Goal: Task Accomplishment & Management: Manage account settings

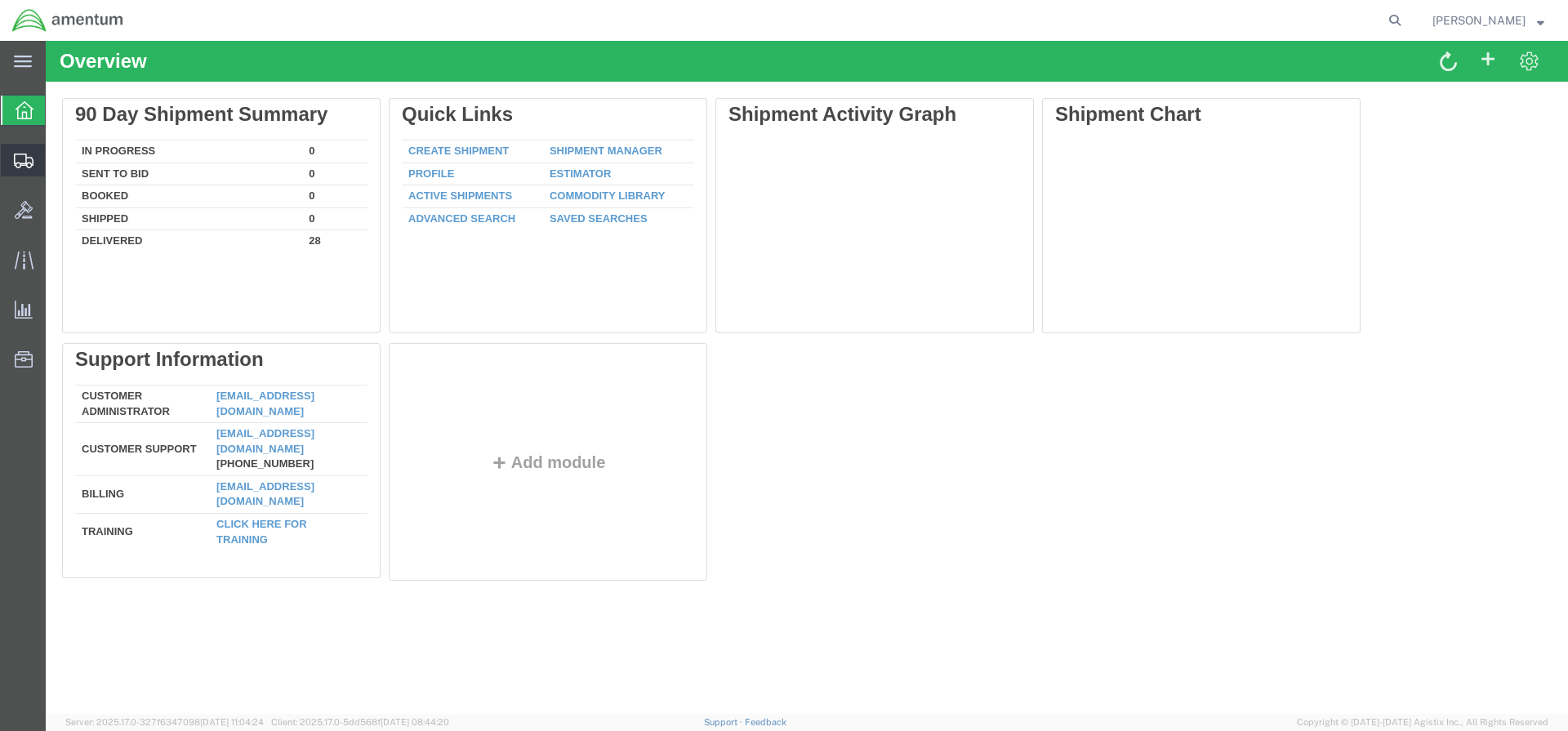
click at [27, 166] on icon at bounding box center [24, 161] width 20 height 15
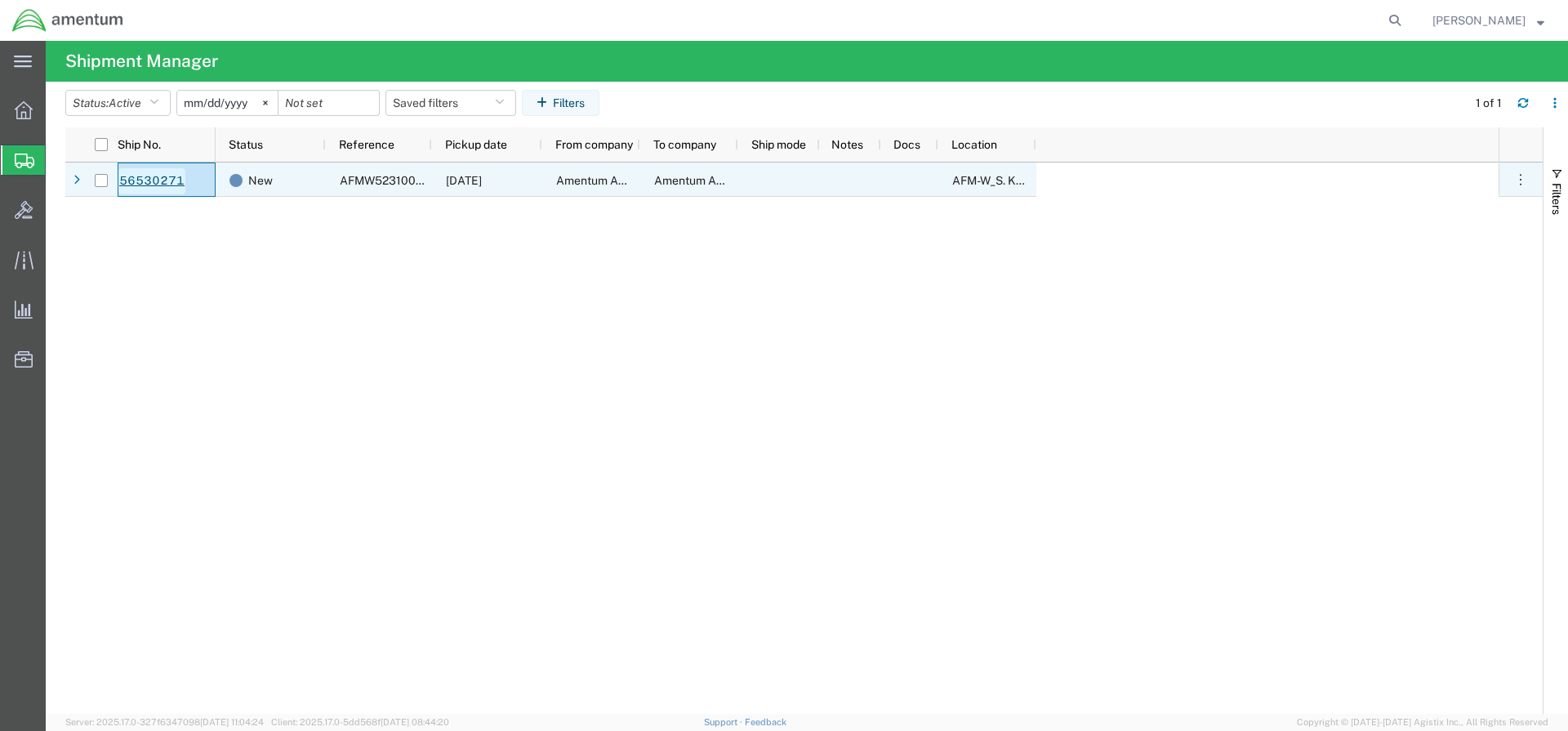
click at [146, 179] on link "56530271" at bounding box center [151, 181] width 67 height 26
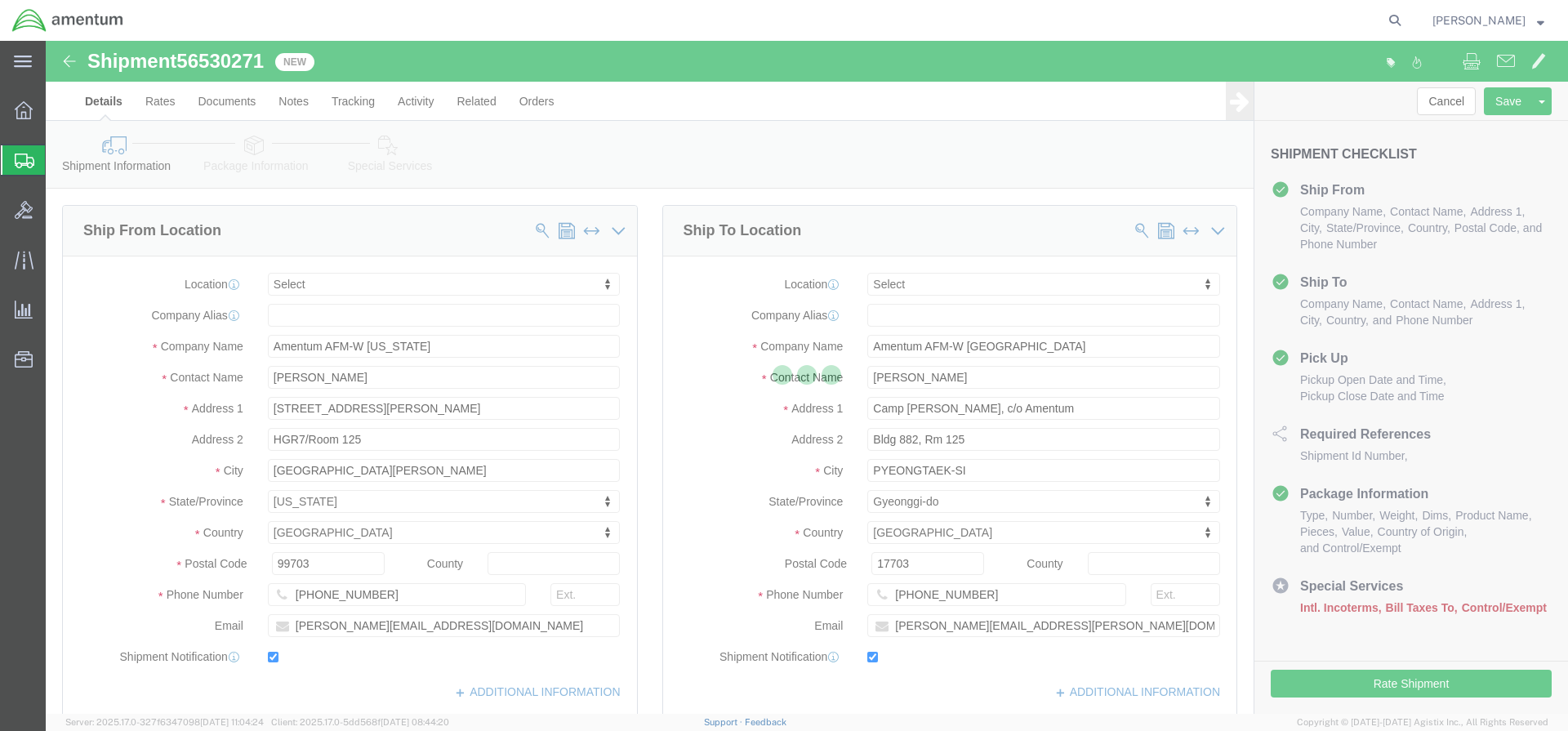
select select
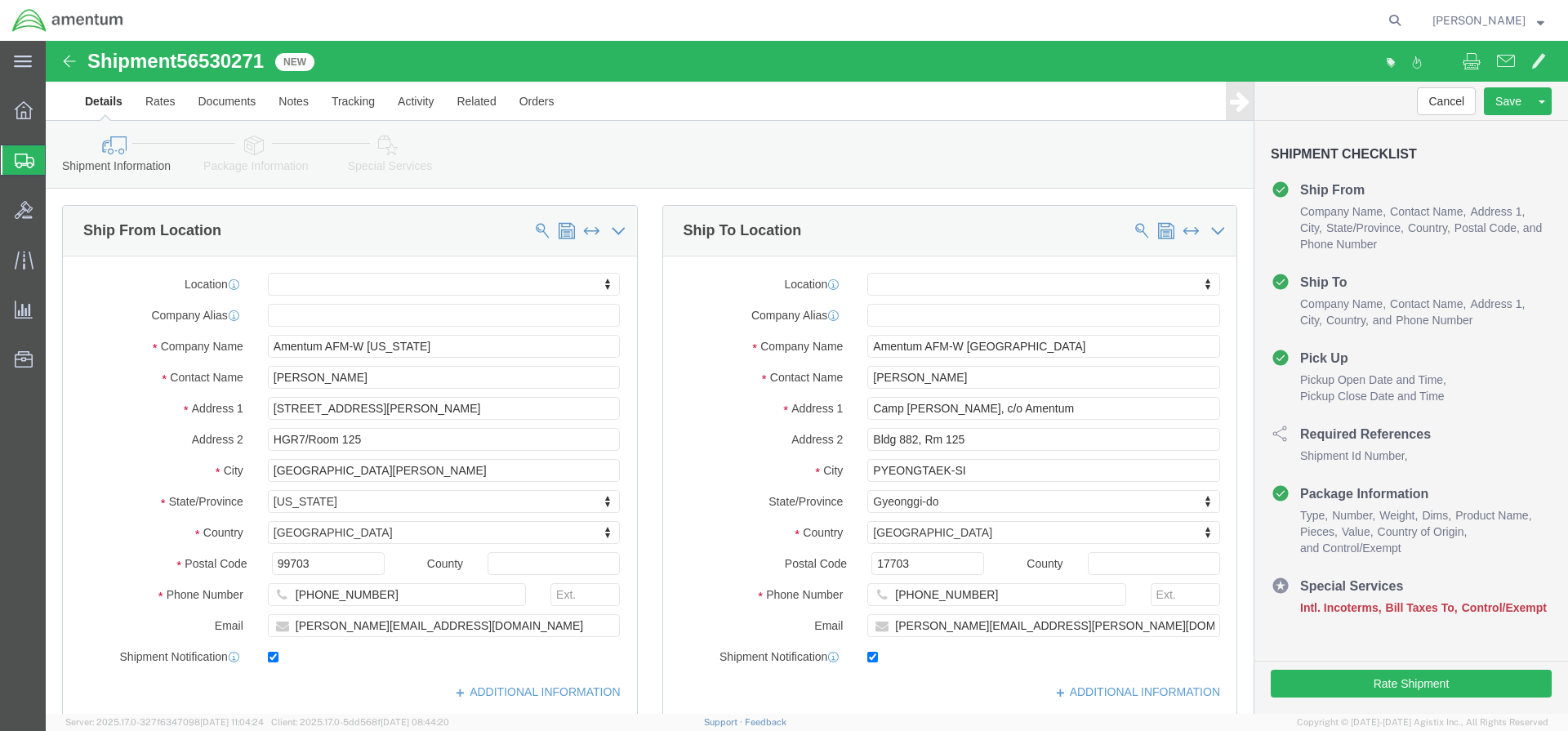
scroll to position [730, 0]
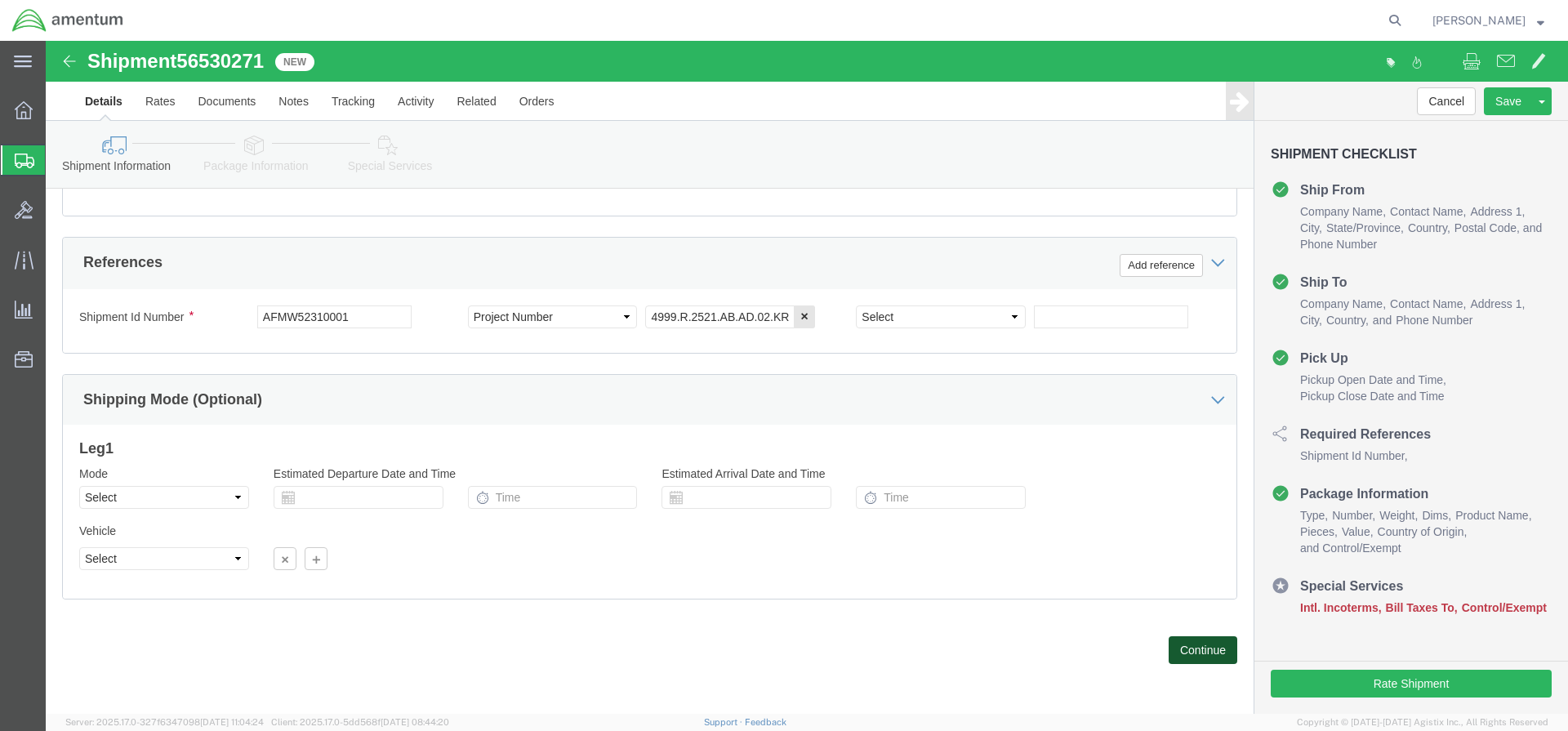
click button "Continue"
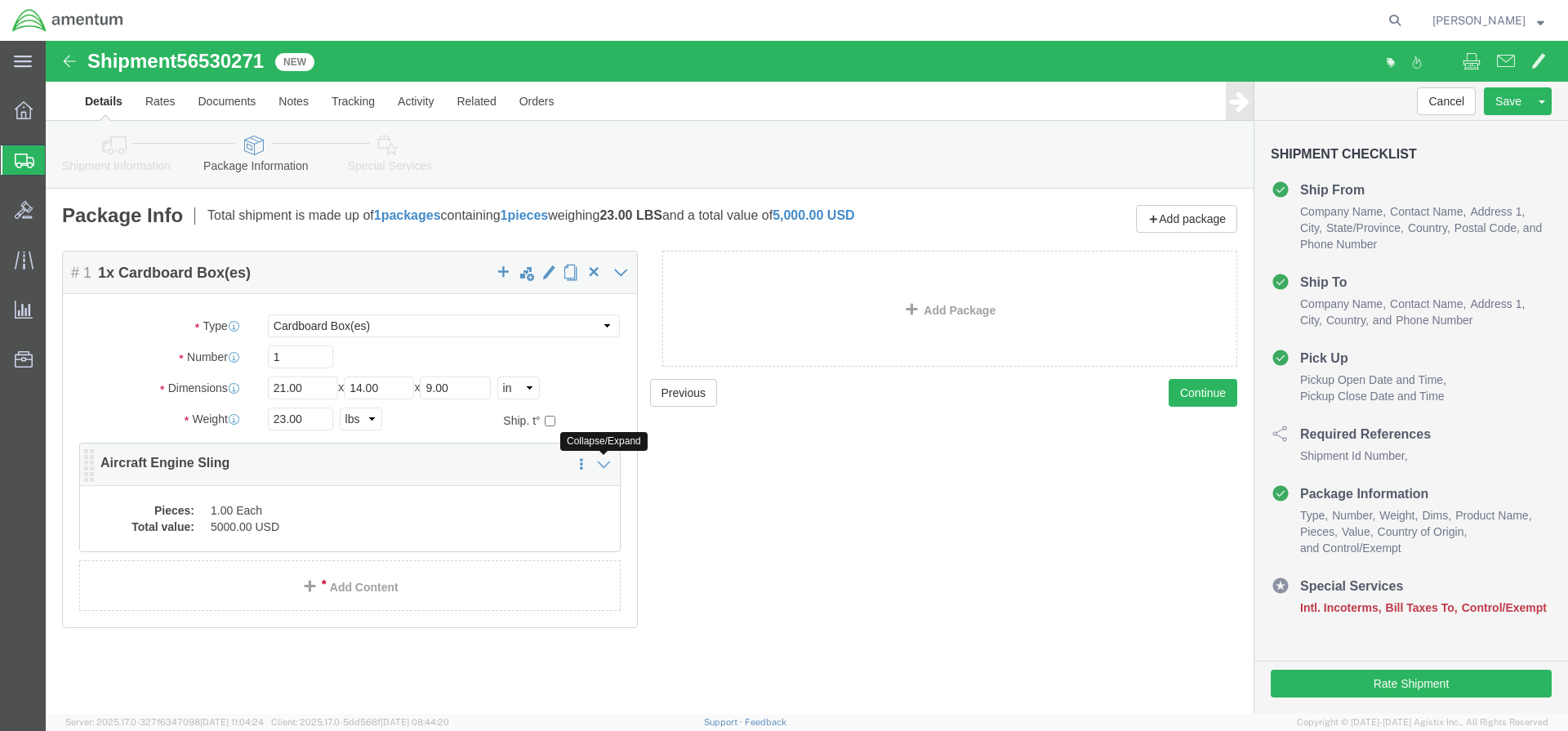
click icon
drag, startPoint x: 120, startPoint y: 429, endPoint x: 171, endPoint y: 425, distance: 51.2
click p "Aircraft Engine Sling"
click dd "5000.00 USD"
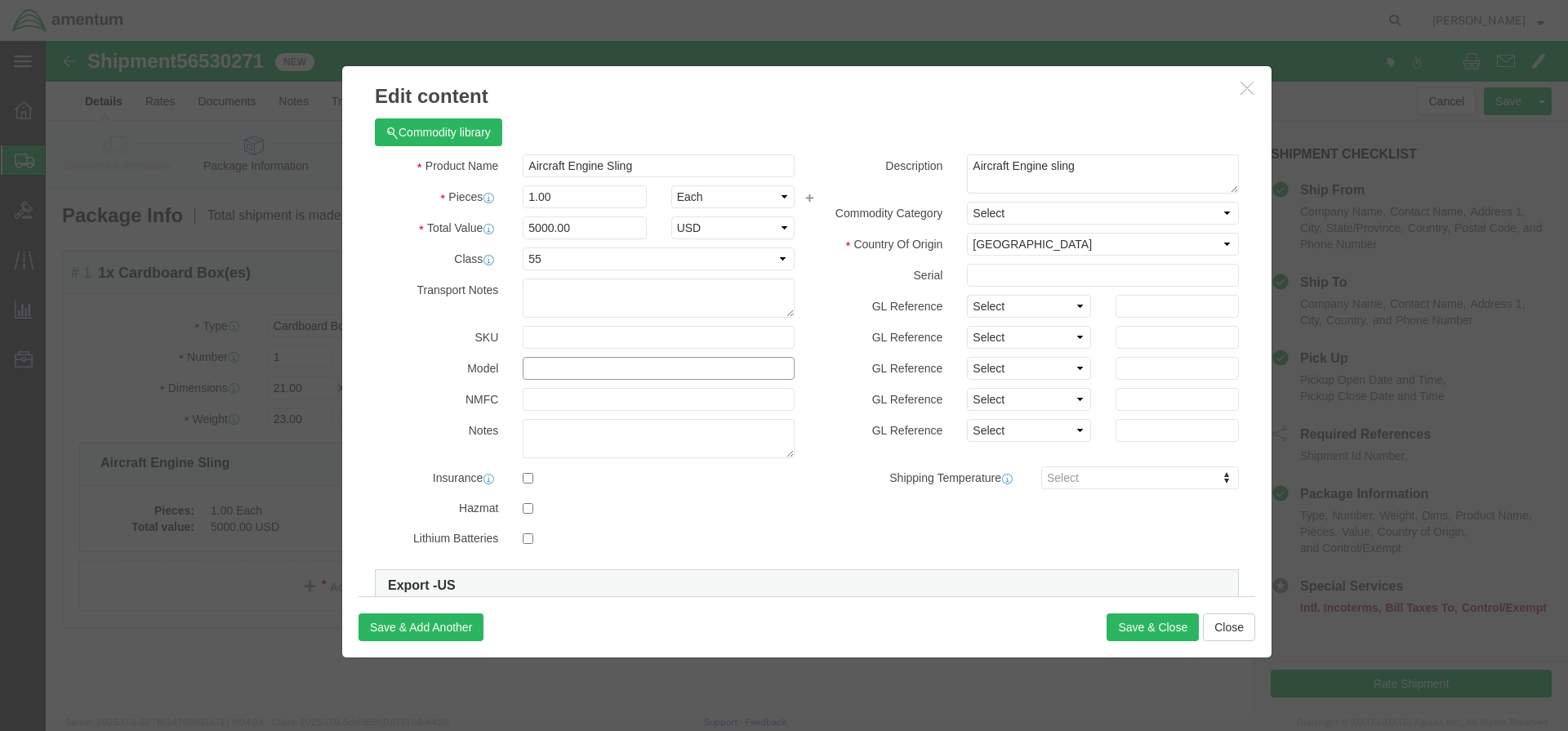
click input "text"
type input "LTCT14700-40"
click textarea "Aircraft Engine sling"
drag, startPoint x: 1006, startPoint y: 123, endPoint x: 997, endPoint y: 127, distance: 9.8
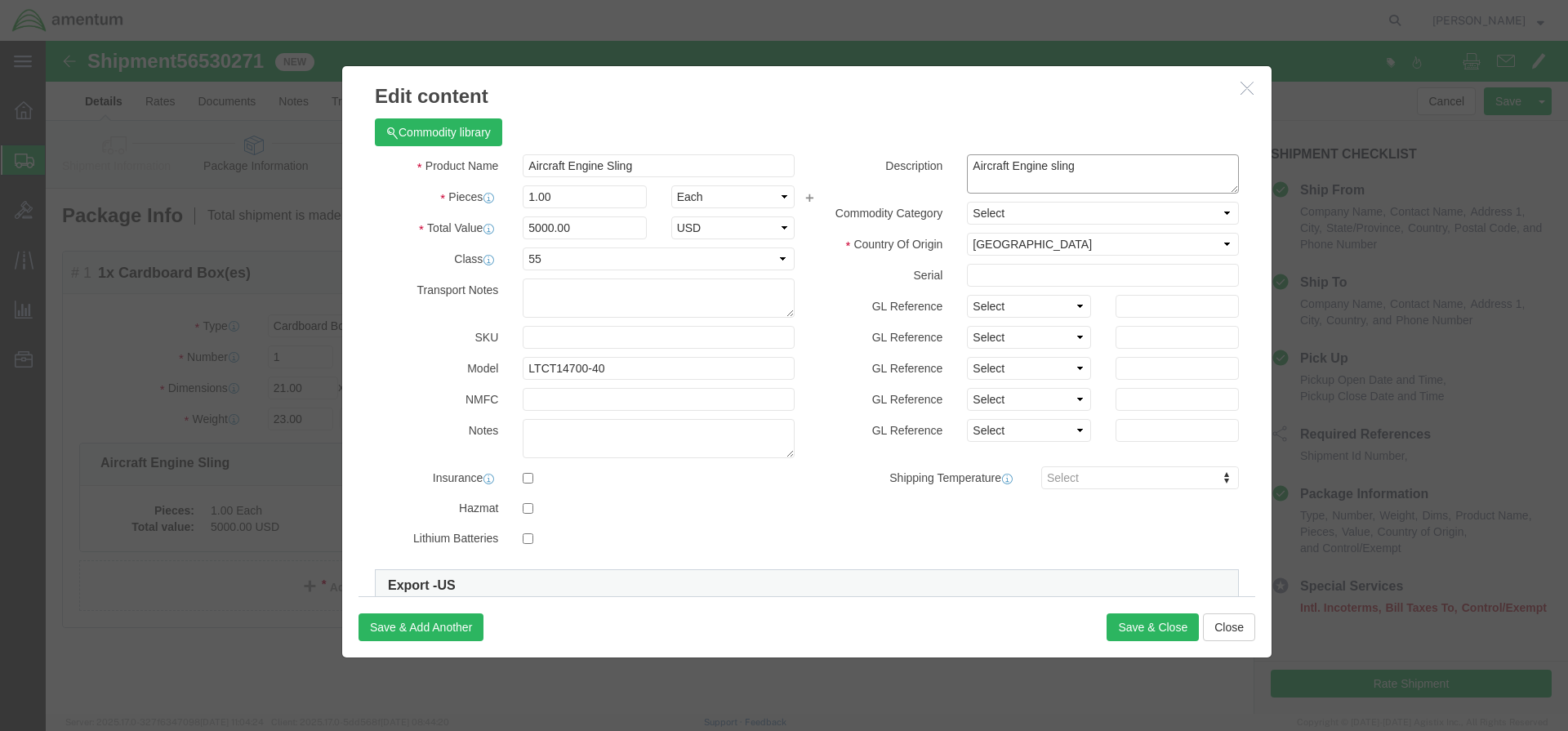
click textarea "Aircraft Engine sling"
type textarea "Aircraft Engine Sling 1730-01-354-6929"
click input "text"
type input "35706"
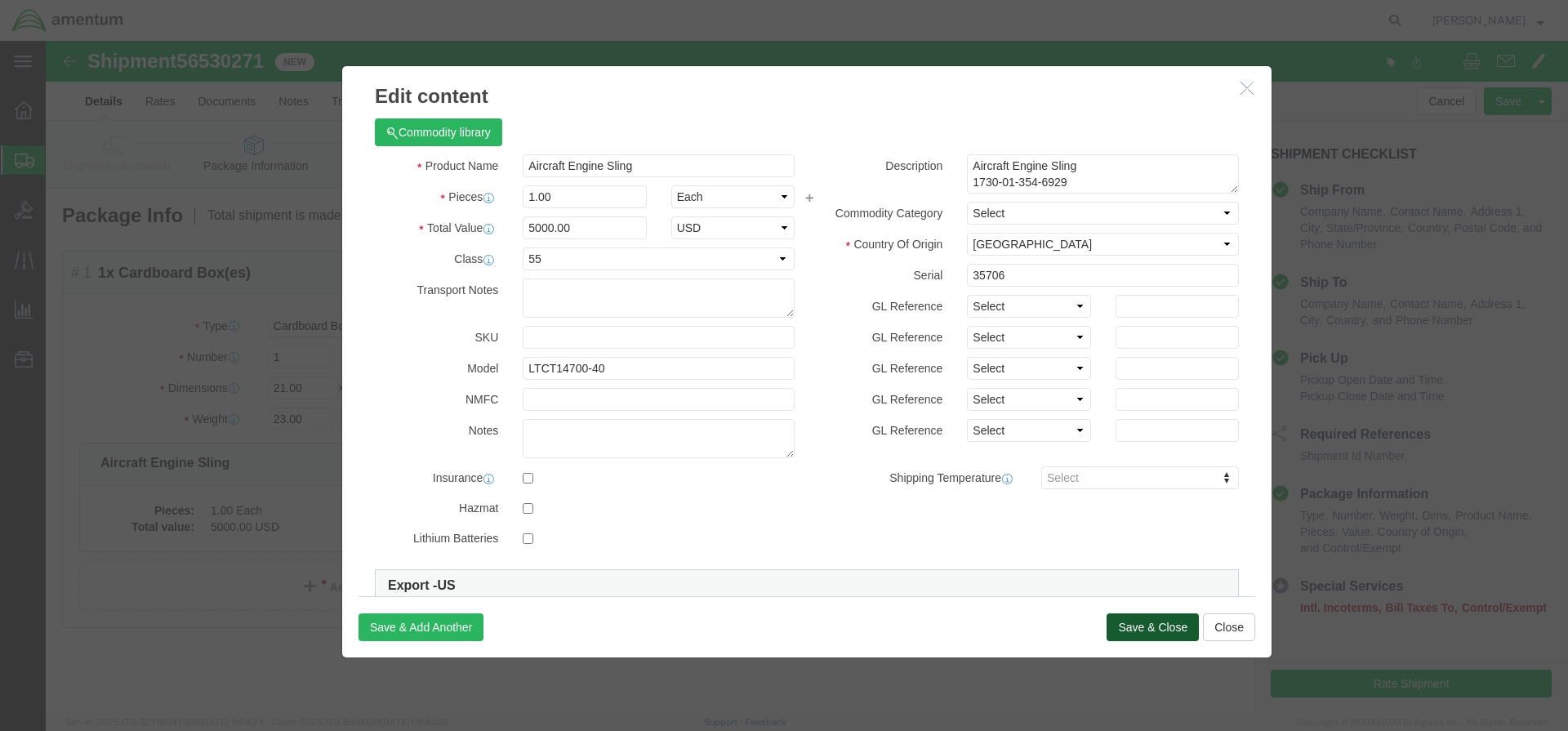
click button "Save & Close"
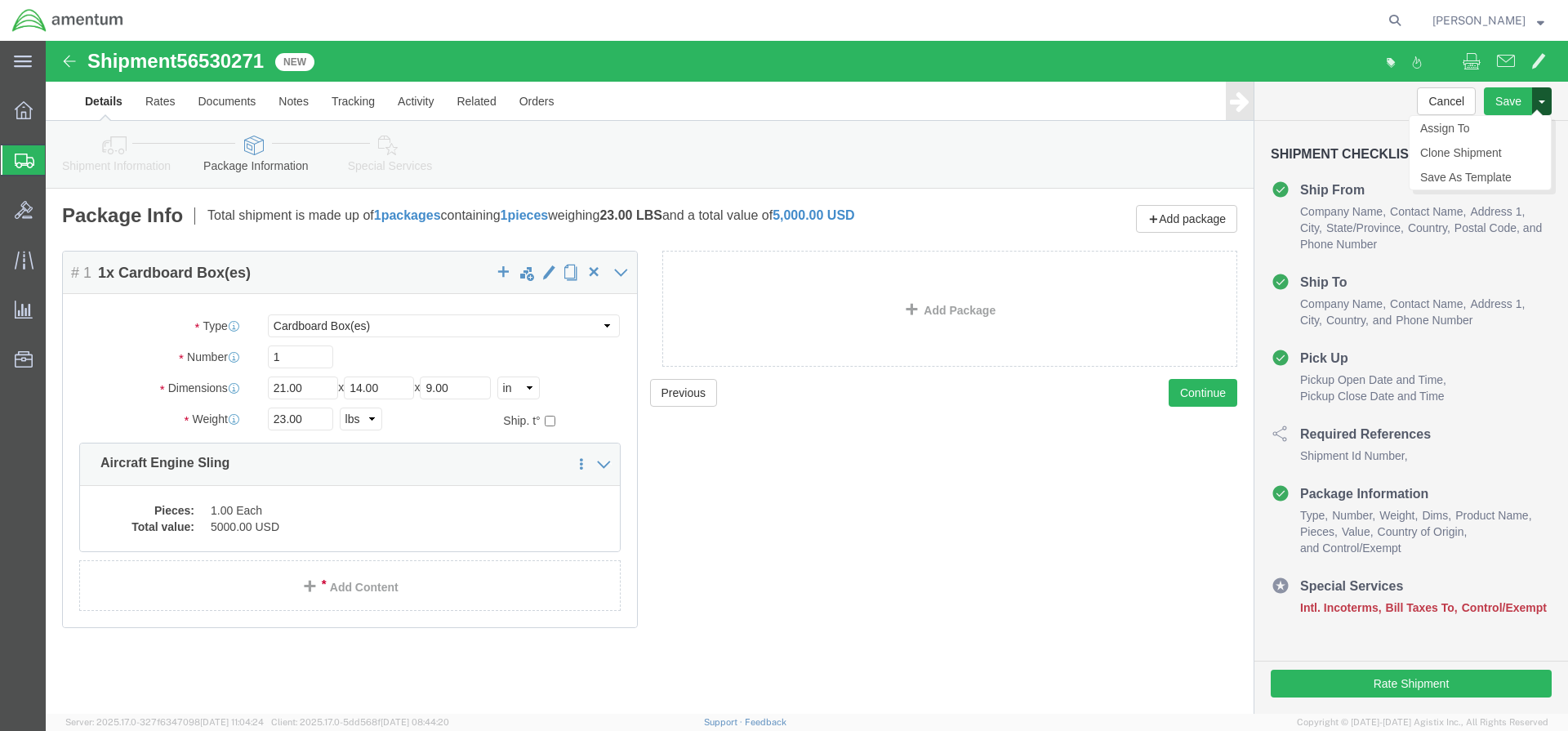
click button
click link "Save As Template"
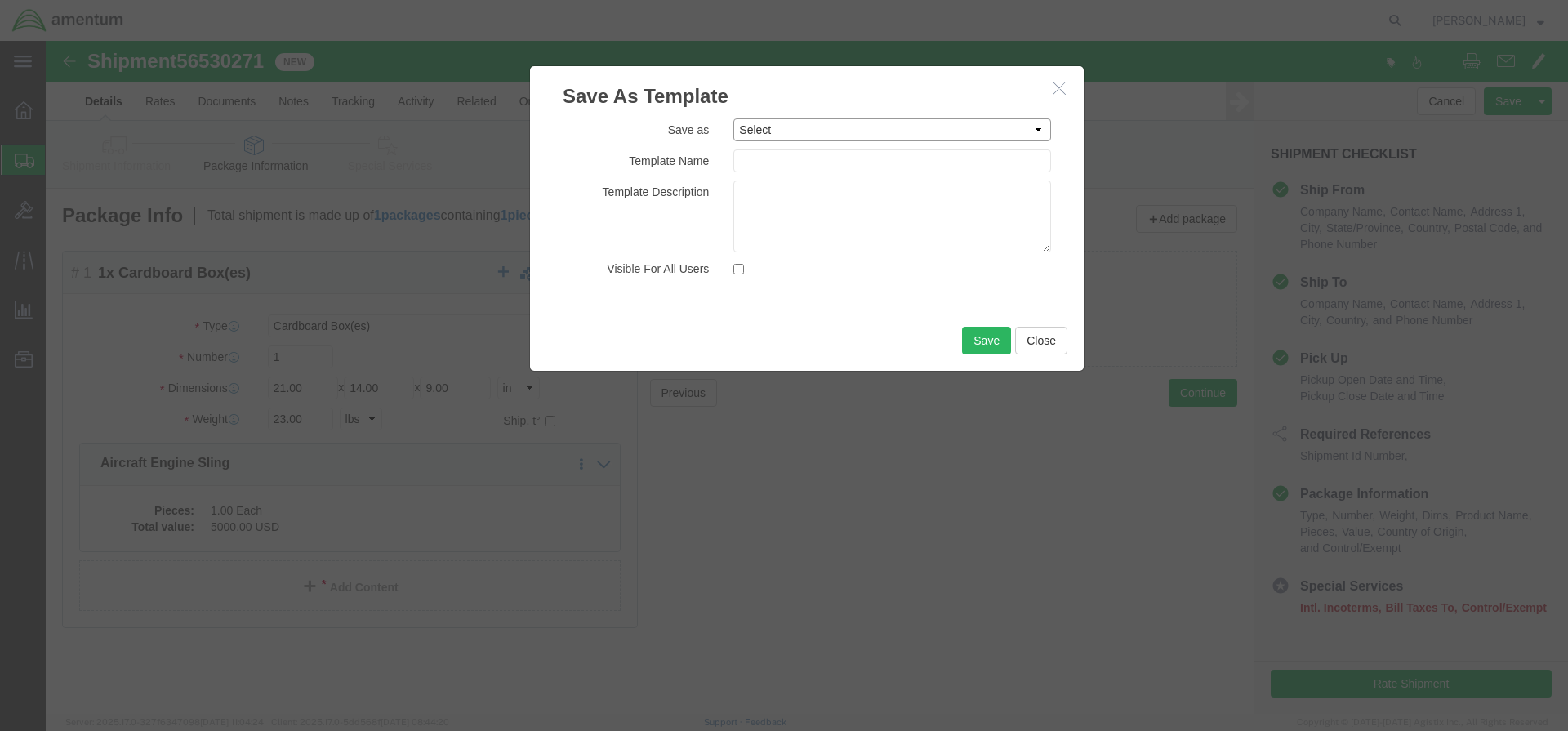
select select "50168"
type input "AFMW52310001"
click textarea
type textarea "honeywell aircraft engine sling"
click input "Visible For All Users"
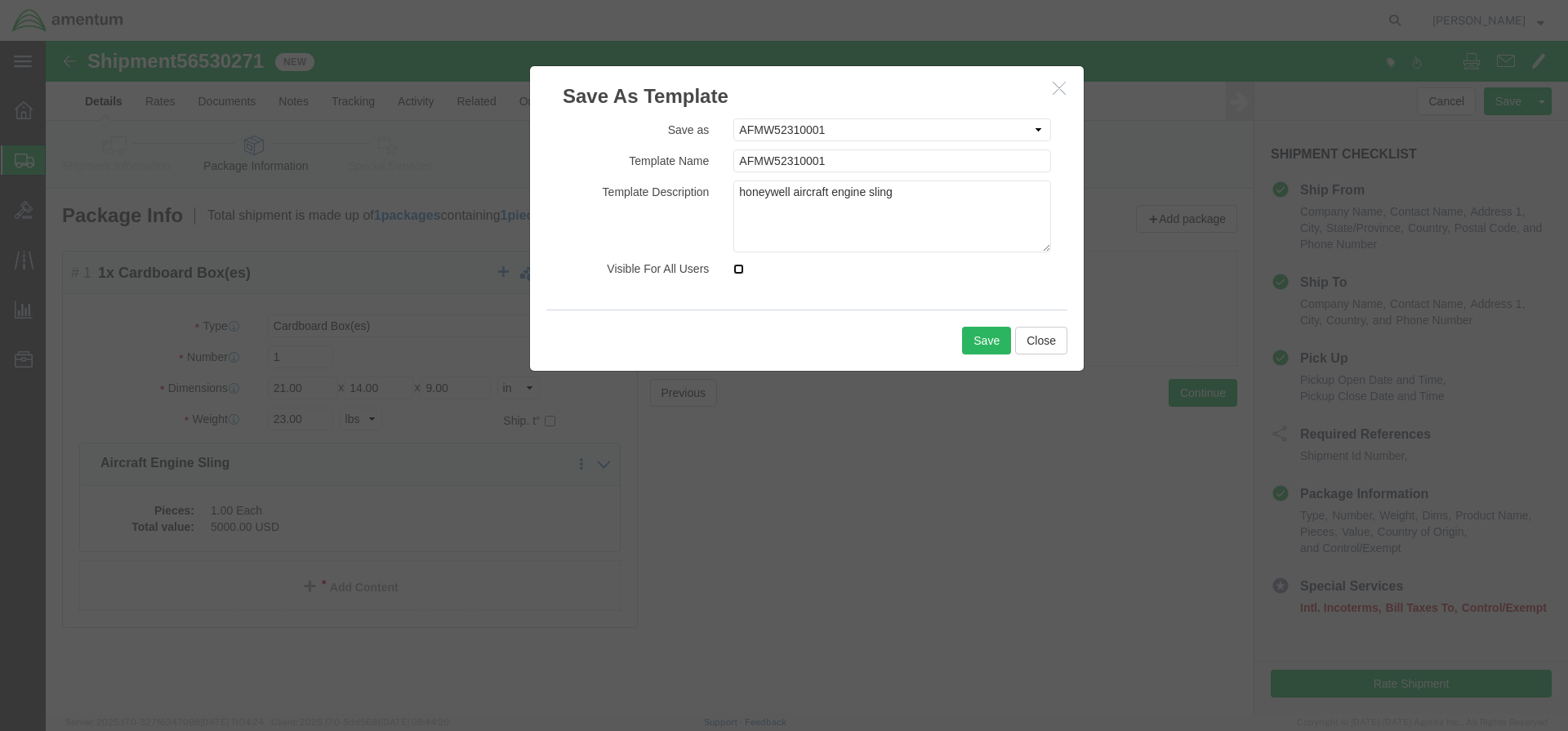
checkbox input "true"
click button "Save"
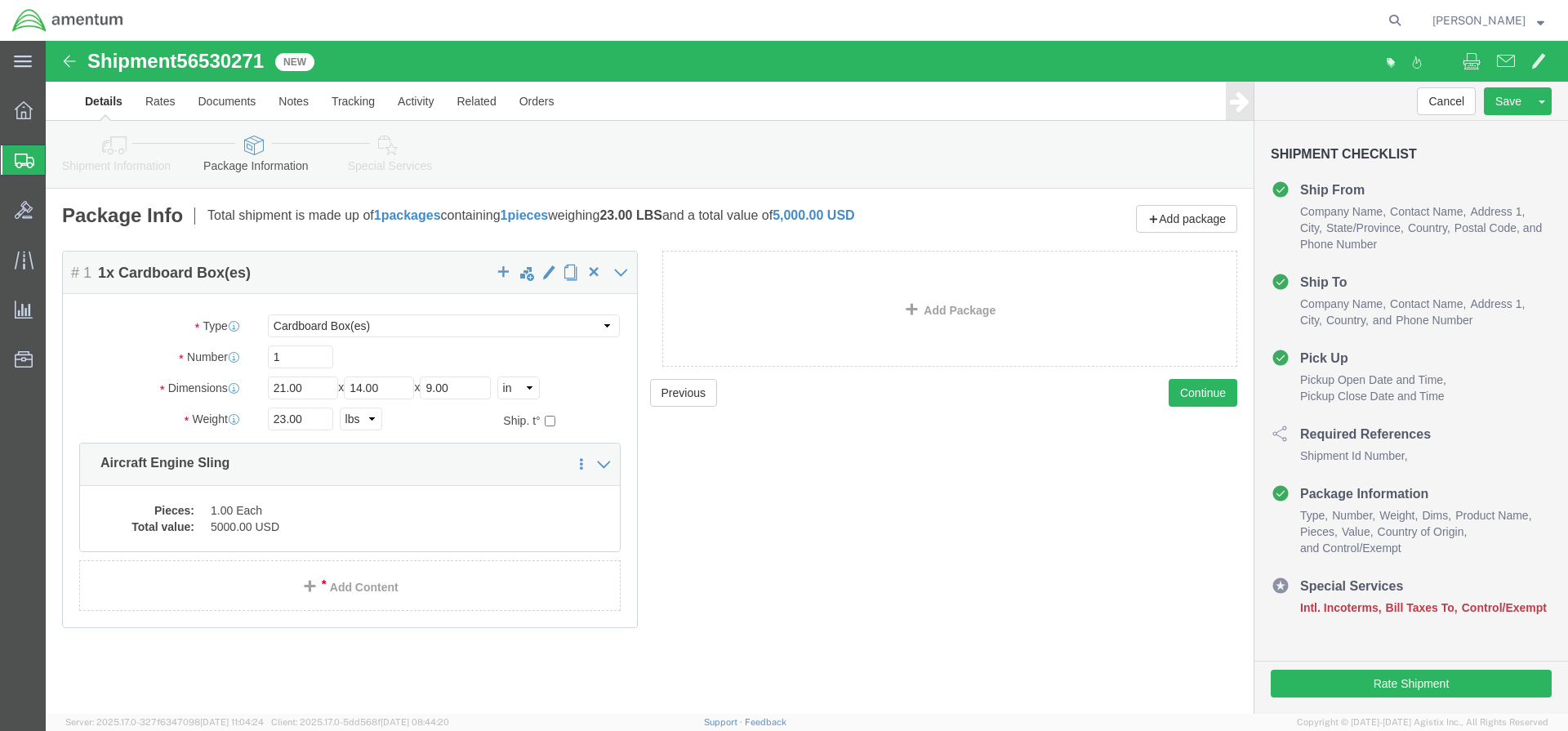
click img
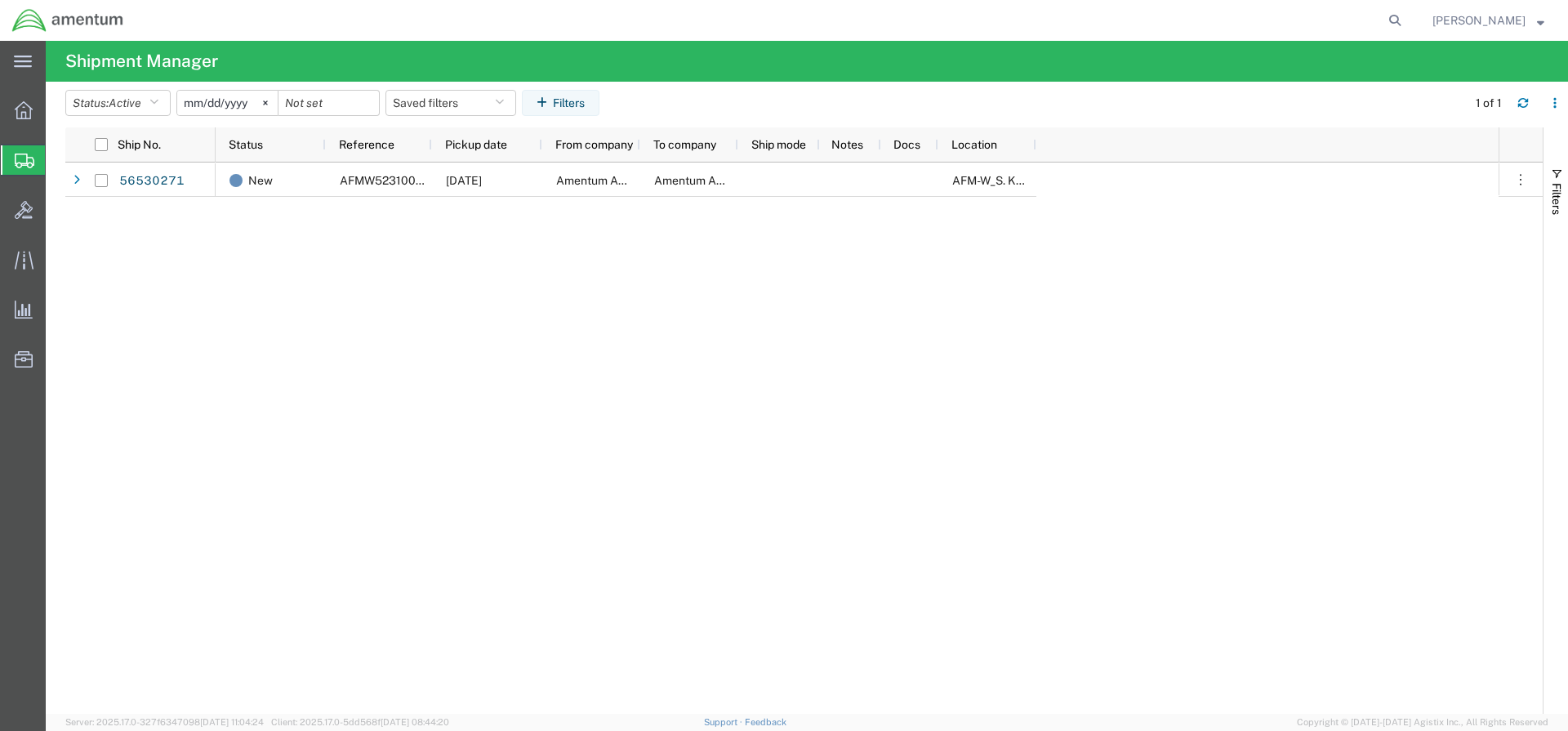
click at [1508, 20] on span "[PERSON_NAME]" at bounding box center [1478, 20] width 93 height 18
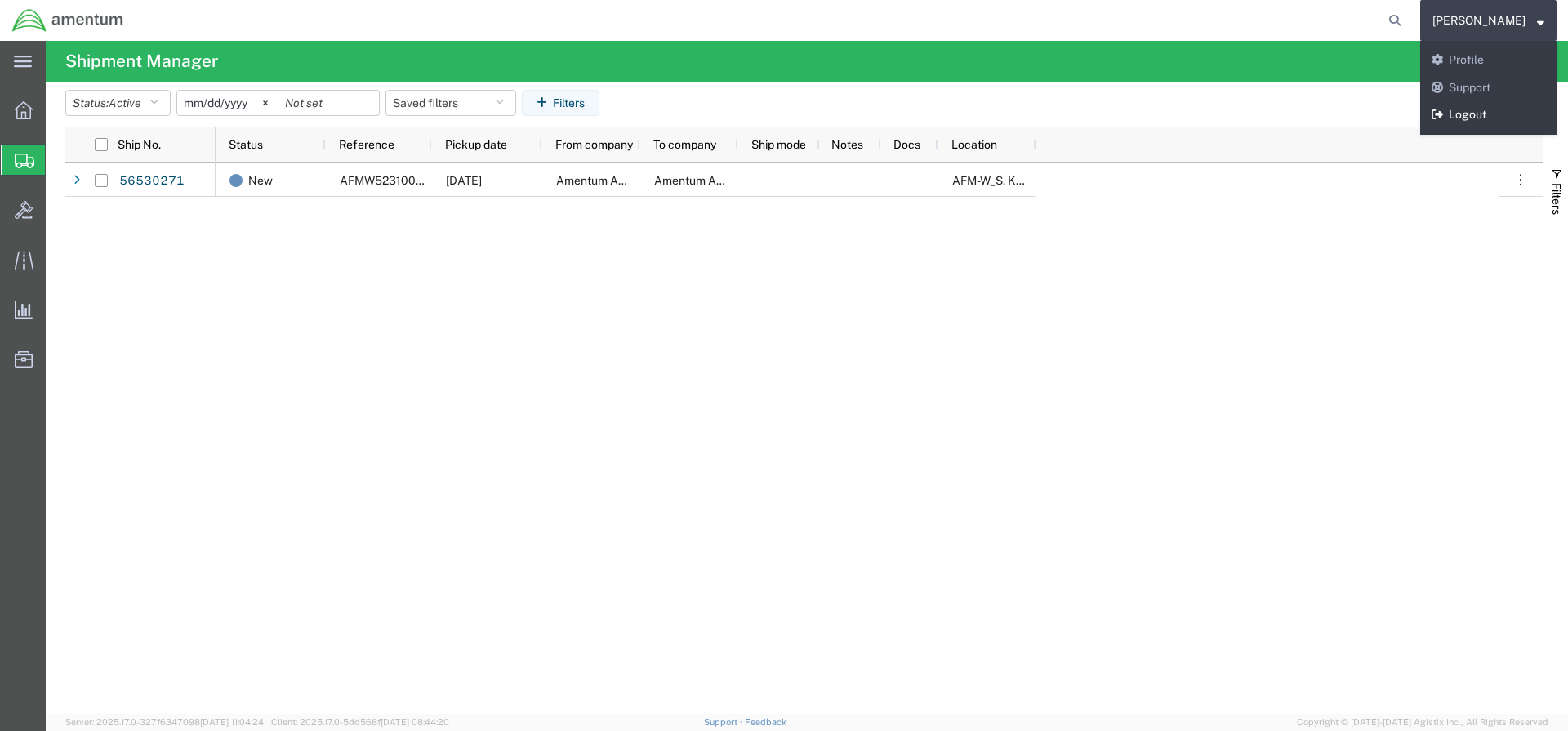
click at [1488, 116] on link "Logout" at bounding box center [1488, 115] width 136 height 28
